Goal: Find specific page/section: Find specific page/section

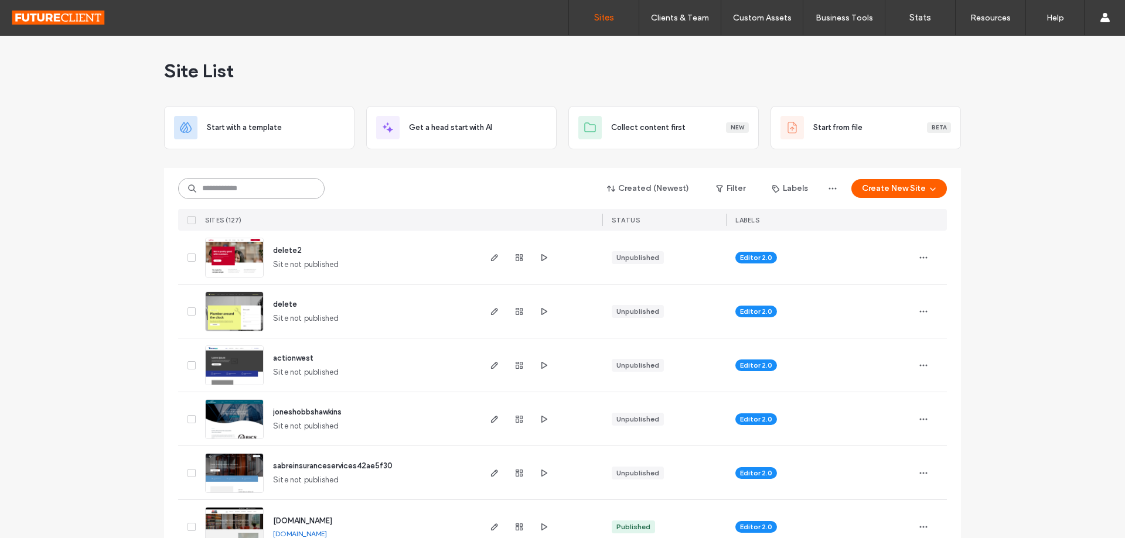
click at [281, 193] on input at bounding box center [251, 188] width 146 height 21
click at [241, 198] on input at bounding box center [251, 188] width 146 height 21
click at [242, 193] on input at bounding box center [251, 188] width 146 height 21
click at [252, 182] on input at bounding box center [251, 188] width 146 height 21
click at [285, 192] on input at bounding box center [251, 188] width 146 height 21
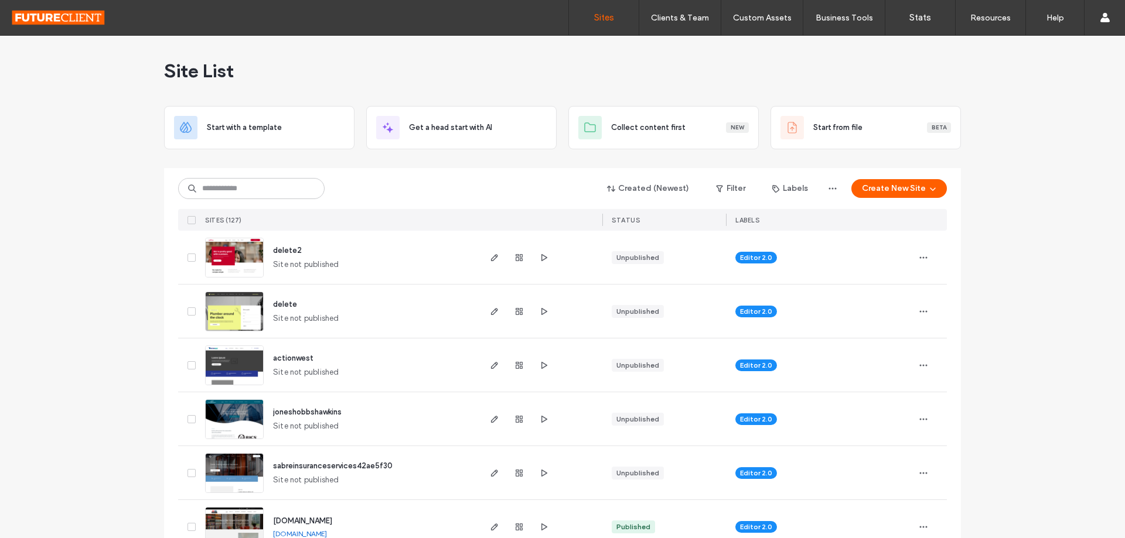
click at [360, 62] on div "Site List" at bounding box center [562, 71] width 797 height 70
click at [264, 186] on input at bounding box center [251, 188] width 146 height 21
click at [277, 190] on input at bounding box center [251, 188] width 146 height 21
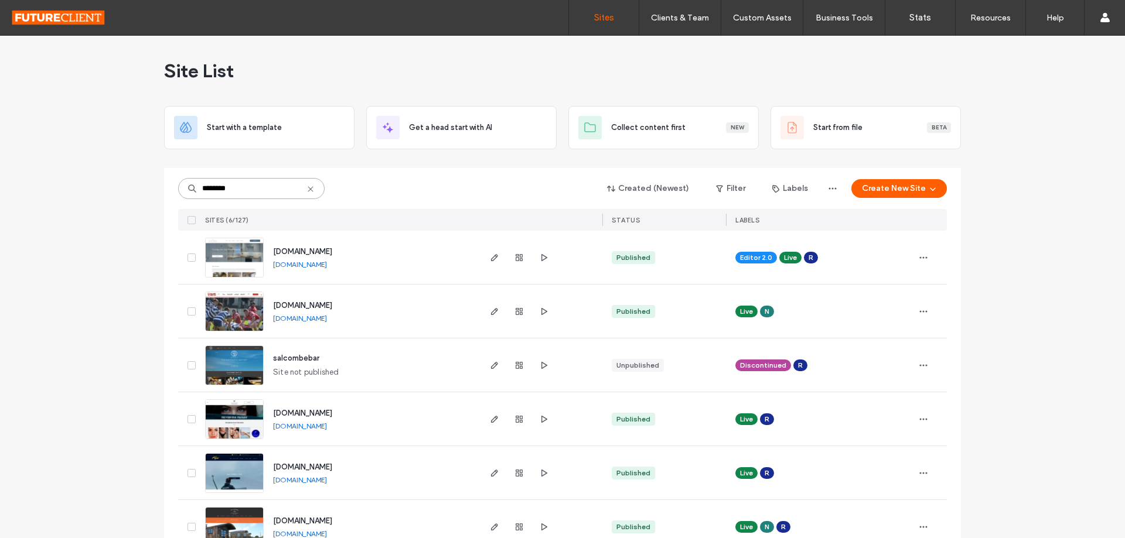
type input "********"
drag, startPoint x: 235, startPoint y: 194, endPoint x: 263, endPoint y: 190, distance: 28.5
click at [237, 194] on input "********" at bounding box center [251, 188] width 146 height 21
drag, startPoint x: 237, startPoint y: 189, endPoint x: 160, endPoint y: 192, distance: 77.4
click at [164, 192] on div "******** Created (Newest) Filter Labels Create New Site SITES (6/127) STATUS LA…" at bounding box center [562, 361] width 797 height 386
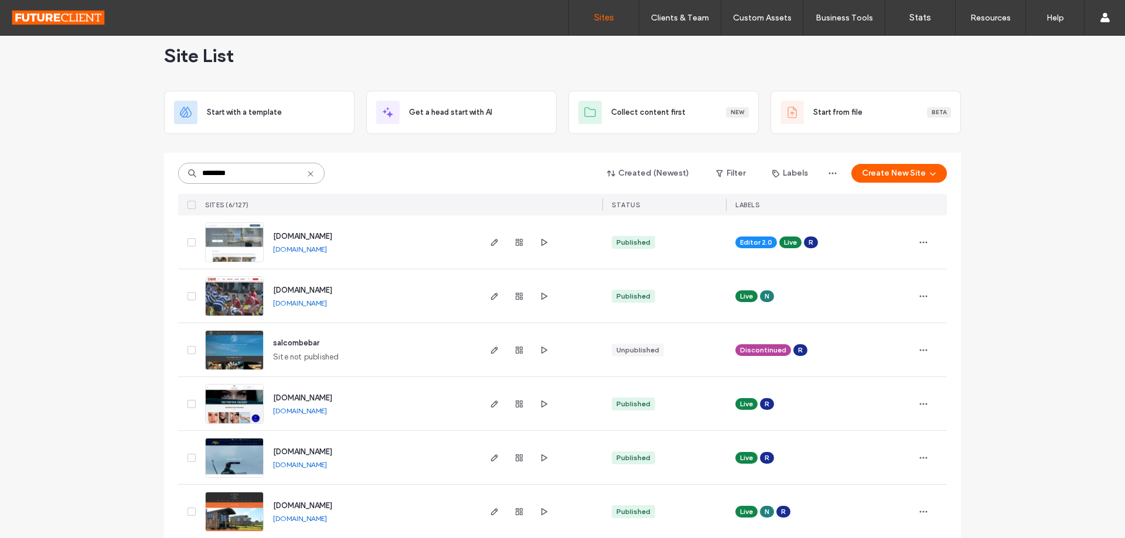
scroll to position [30, 0]
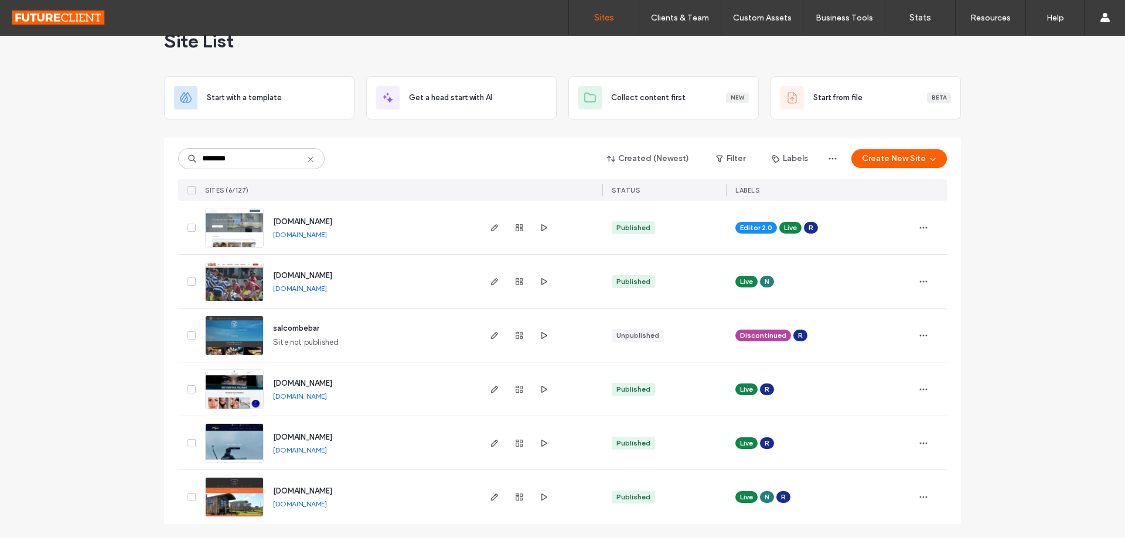
click at [1043, 172] on div "Site List Start with a template Get a head start with AI Collect content first …" at bounding box center [562, 272] width 1125 height 533
click at [1024, 284] on div "Site List Start with a template Get a head start with AI Collect content first …" at bounding box center [562, 272] width 1125 height 533
click at [1018, 140] on div "Site List Start with a template Get a head start with AI Collect content first …" at bounding box center [562, 272] width 1125 height 533
click at [1011, 264] on div "Site List Start with a template Get a head start with AI Collect content first …" at bounding box center [562, 272] width 1125 height 533
click at [991, 211] on div "Site List Start with a template Get a head start with AI Collect content first …" at bounding box center [562, 272] width 1125 height 533
